Goal: Information Seeking & Learning: Learn about a topic

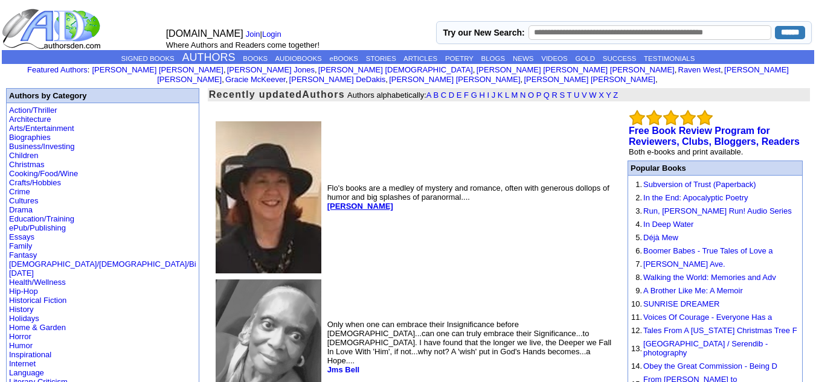
click at [327, 202] on b "[PERSON_NAME]" at bounding box center [360, 206] width 66 height 9
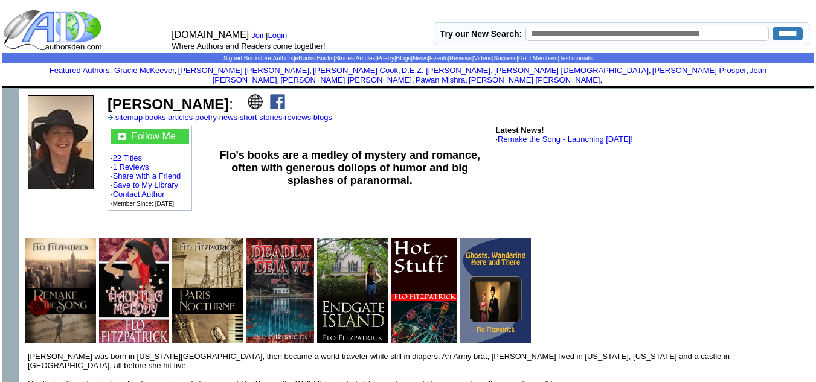
click at [270, 96] on img at bounding box center [277, 101] width 15 height 15
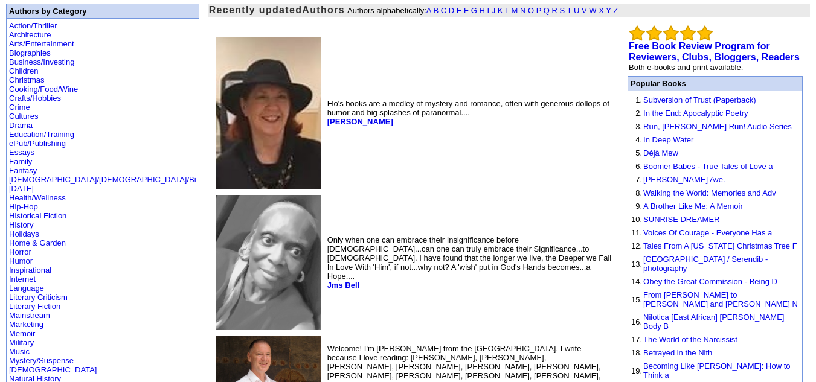
scroll to position [89, 0]
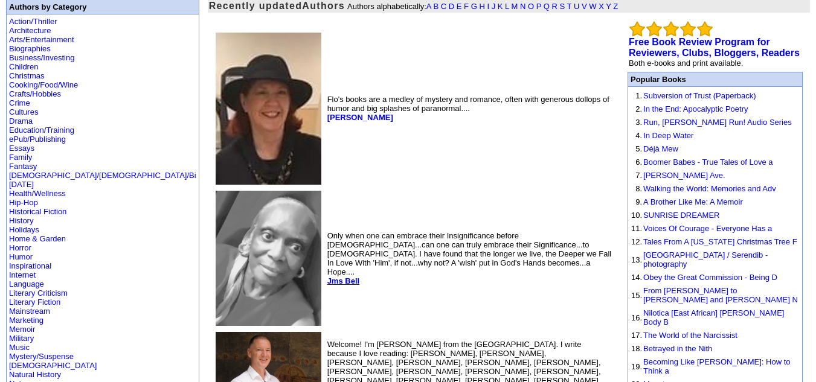
click at [327, 277] on b "Jms Bell" at bounding box center [343, 281] width 32 height 9
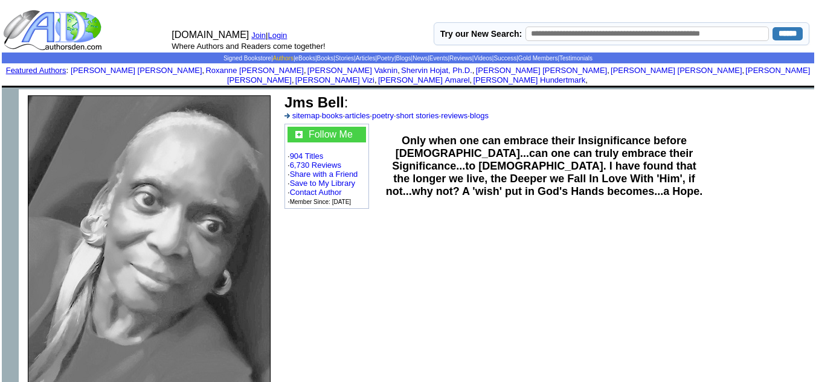
click at [272, 58] on link "Authors" at bounding box center [282, 58] width 21 height 7
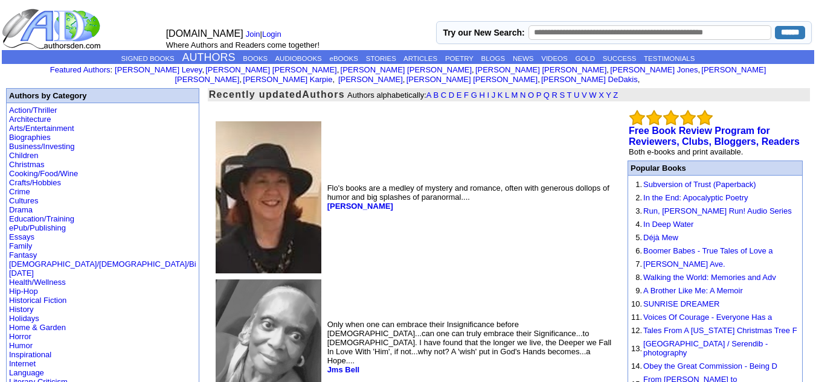
click at [243, 58] on link "BOOKS" at bounding box center [255, 58] width 25 height 7
